Goal: Information Seeking & Learning: Learn about a topic

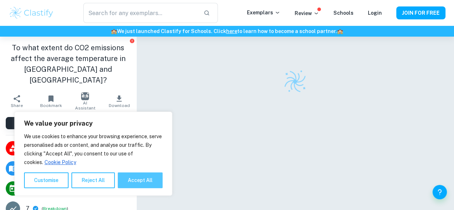
click at [131, 182] on button "Accept All" at bounding box center [140, 180] width 45 height 16
checkbox input "true"
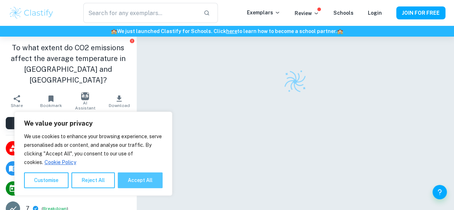
checkbox input "true"
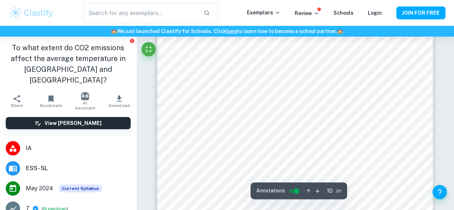
scroll to position [3422, 0]
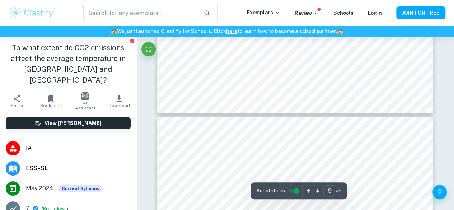
type input "10"
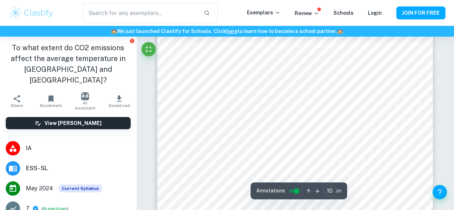
scroll to position [3466, 0]
